Goal: Register for event/course

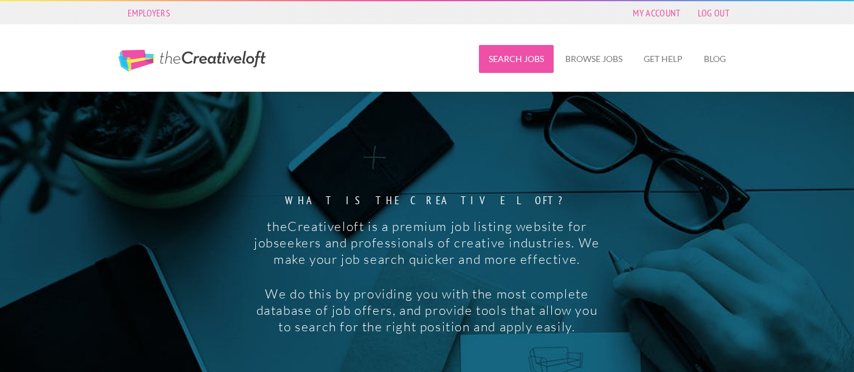
click at [512, 63] on link "Search Jobs" at bounding box center [516, 59] width 75 height 28
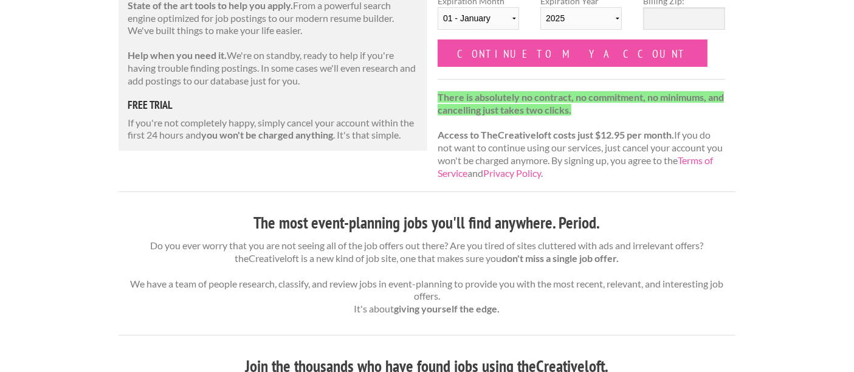
scroll to position [245, 0]
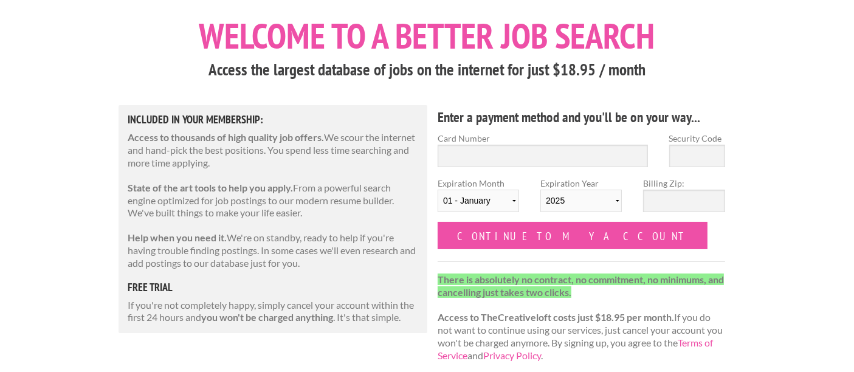
scroll to position [62, 0]
